Goal: Share content: Share content

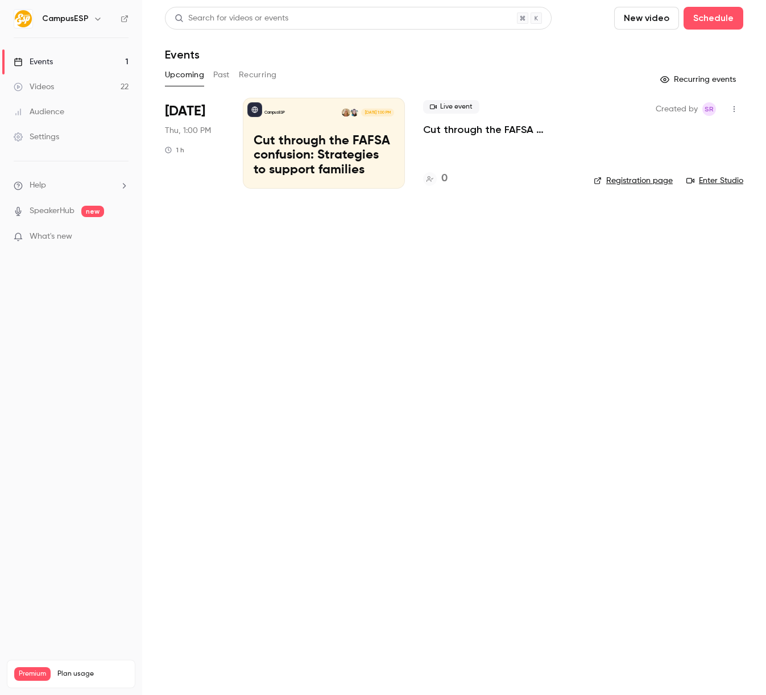
click at [222, 76] on button "Past" at bounding box center [221, 75] width 16 height 18
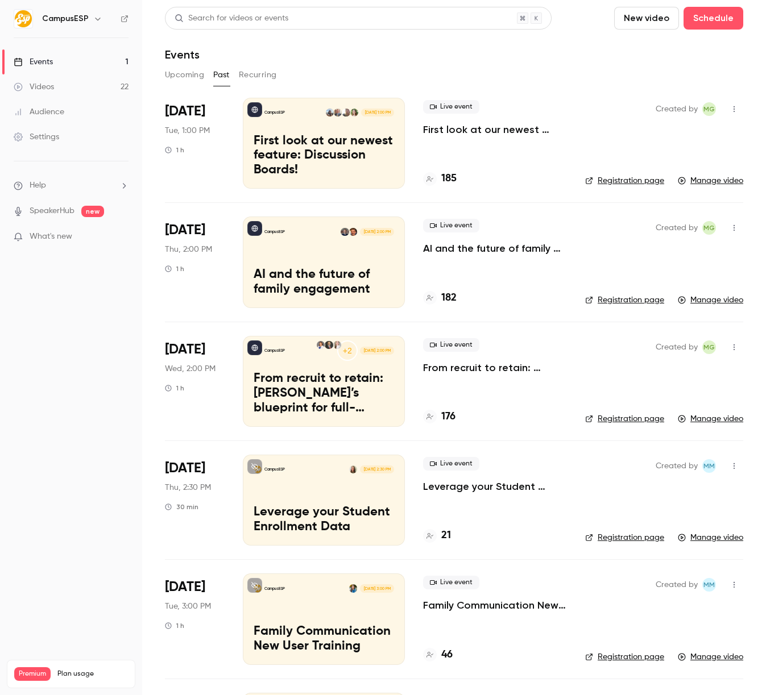
click at [359, 141] on p "First look at our newest feature: Discussion Boards!" at bounding box center [323, 156] width 140 height 44
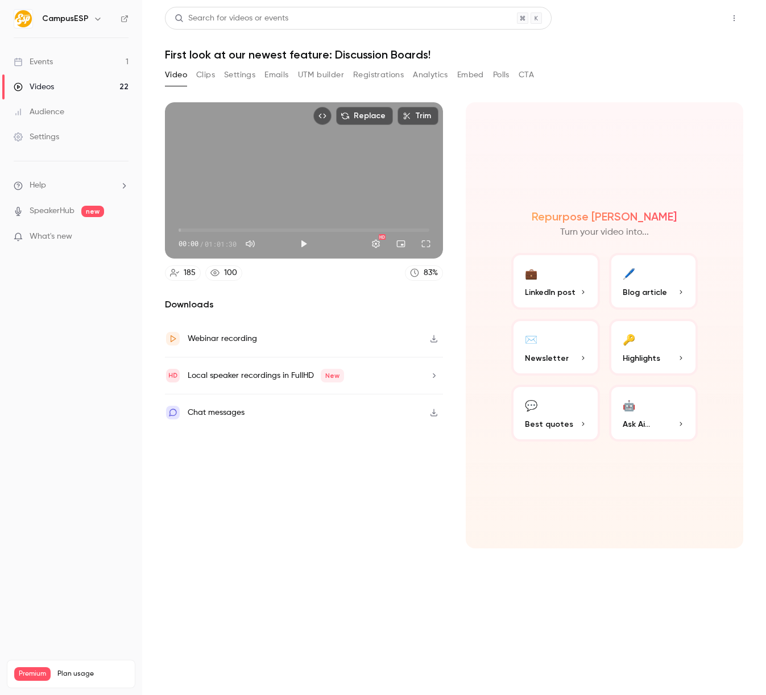
click at [681, 21] on button "Share" at bounding box center [693, 18] width 45 height 23
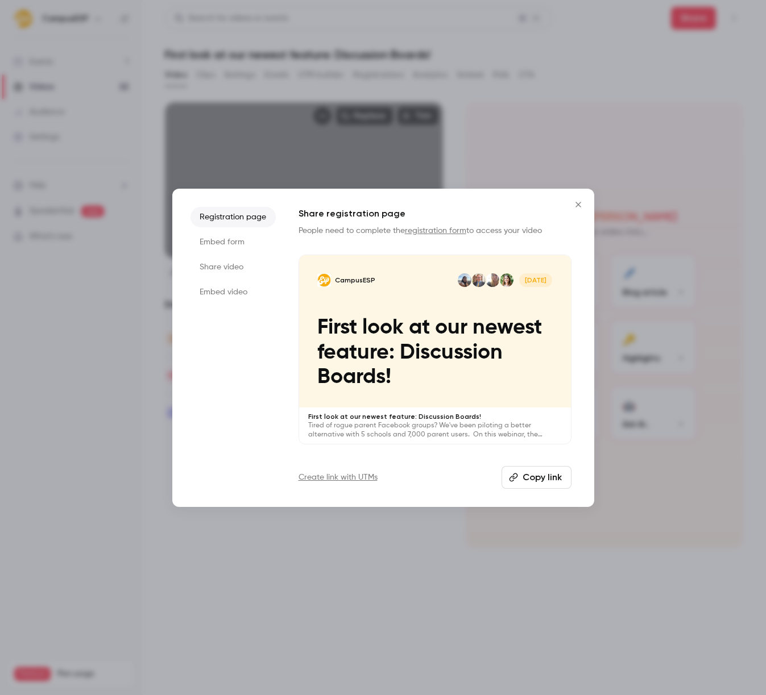
click at [232, 286] on li "Embed video" at bounding box center [232, 292] width 85 height 20
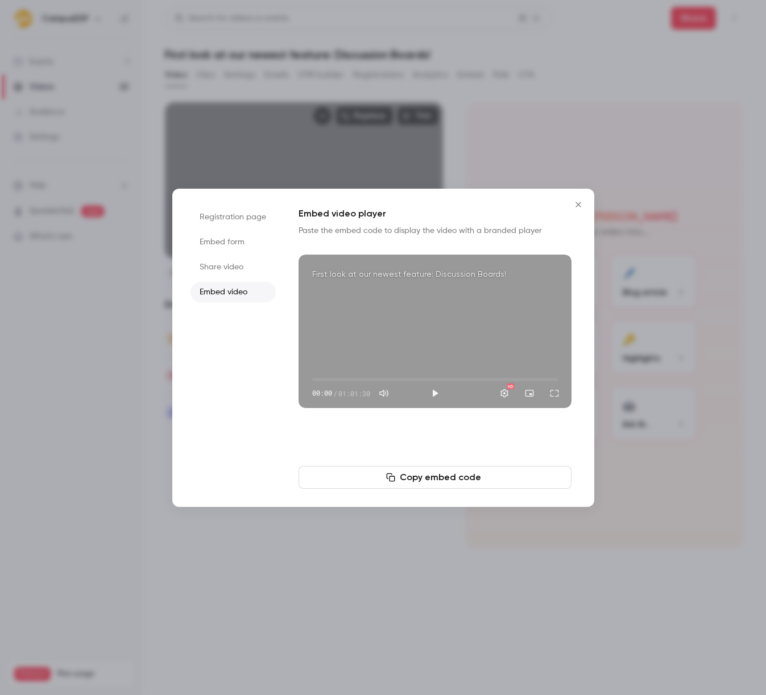
click at [234, 273] on li "Share video" at bounding box center [232, 267] width 85 height 20
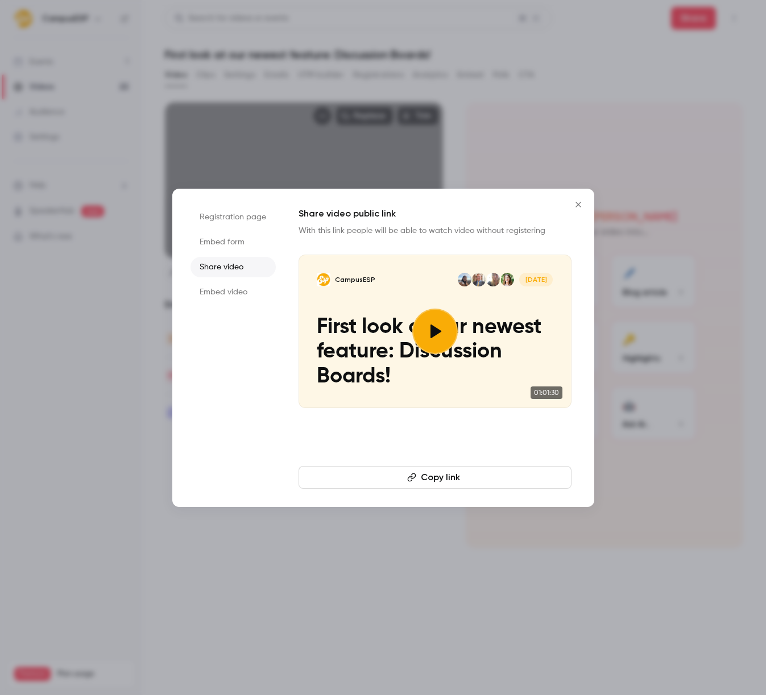
click at [428, 481] on button "Copy link" at bounding box center [434, 477] width 273 height 23
click at [574, 201] on icon "Close" at bounding box center [578, 204] width 14 height 9
